Goal: Find specific page/section

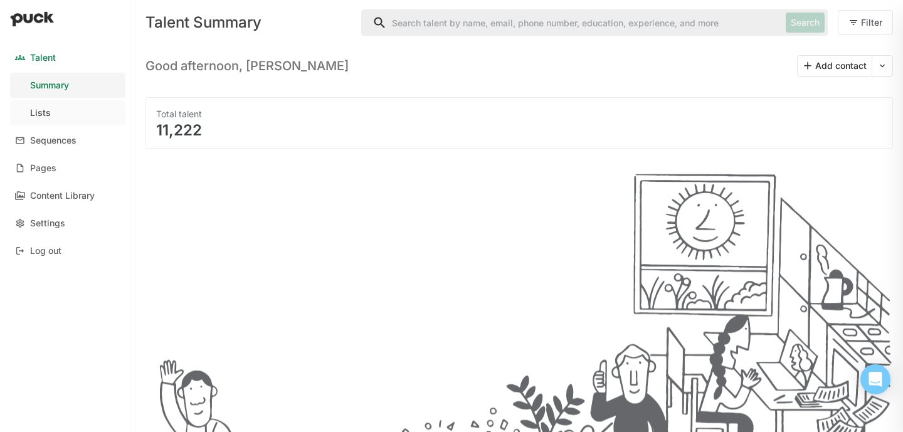
click at [45, 117] on div "Lists" at bounding box center [40, 113] width 21 height 11
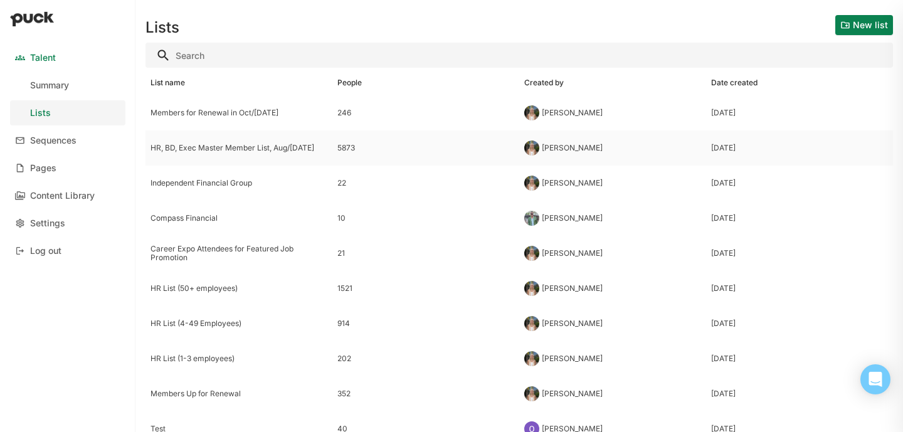
click at [260, 147] on div "HR, BD, Exec Master Member List, Aug/[DATE]" at bounding box center [238, 148] width 177 height 9
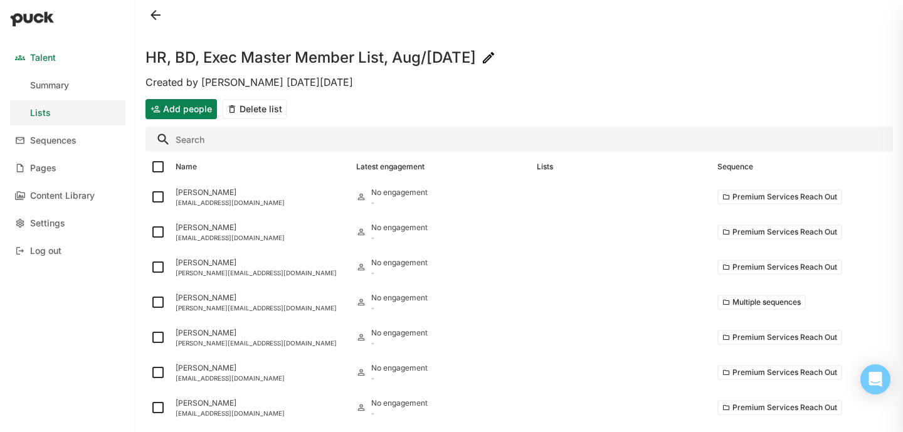
click at [235, 144] on input "Search" at bounding box center [518, 139] width 747 height 25
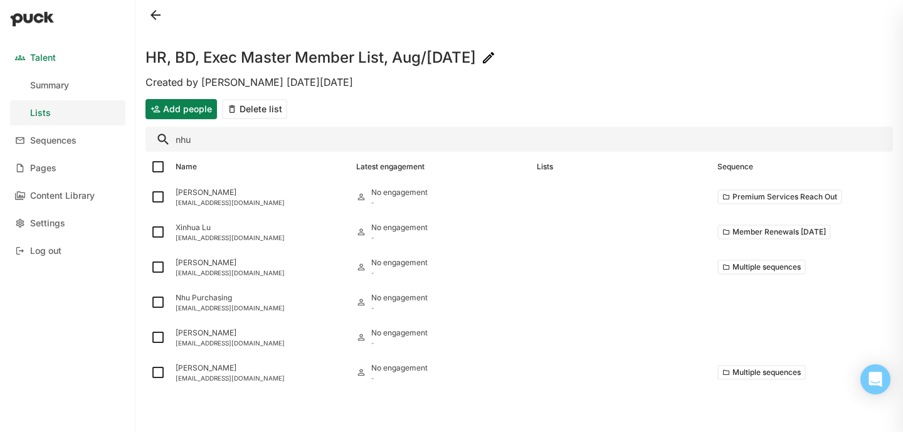
click at [187, 147] on input "nhu" at bounding box center [518, 139] width 747 height 25
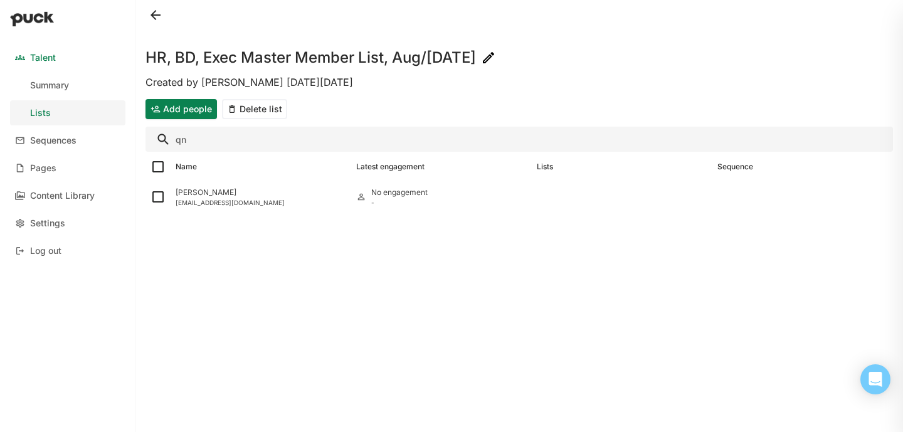
type input "q"
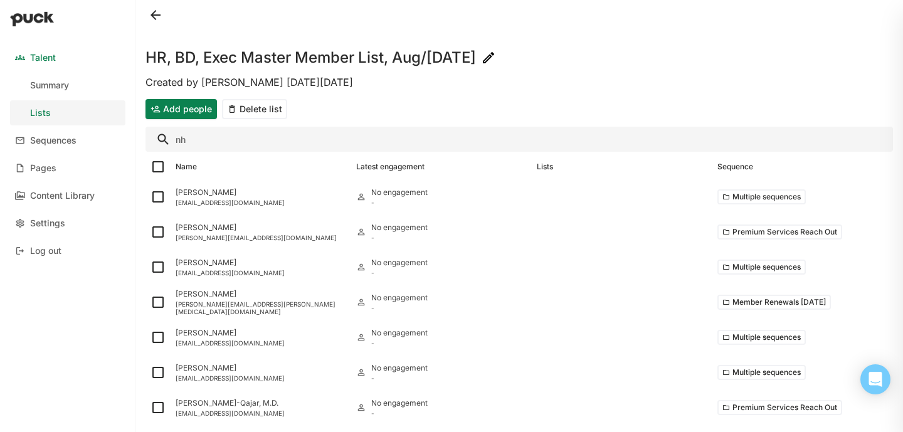
type input "nhu"
